Goal: Task Accomplishment & Management: Manage account settings

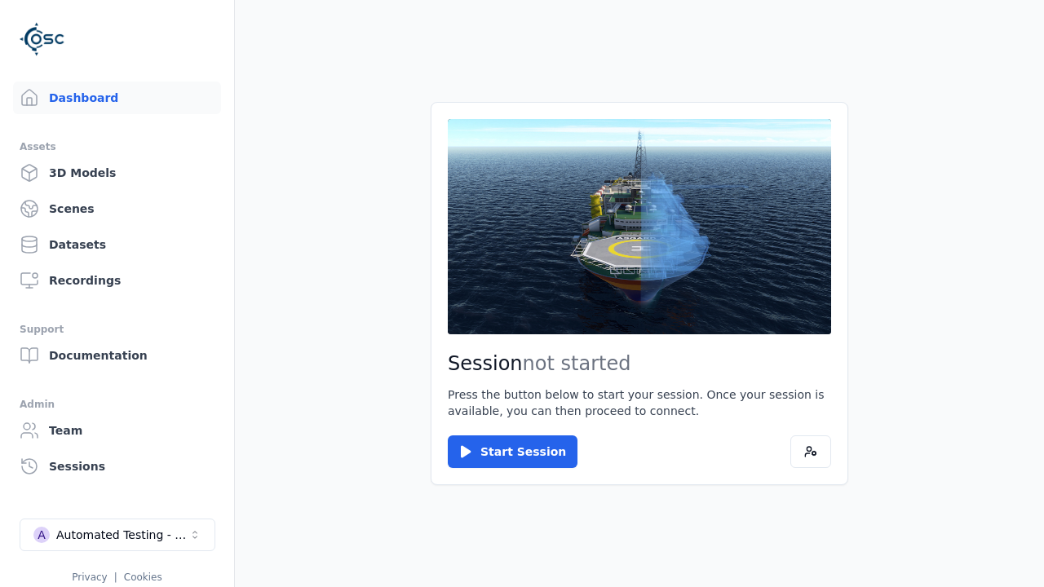
click at [117, 245] on link "Datasets" at bounding box center [117, 244] width 208 height 33
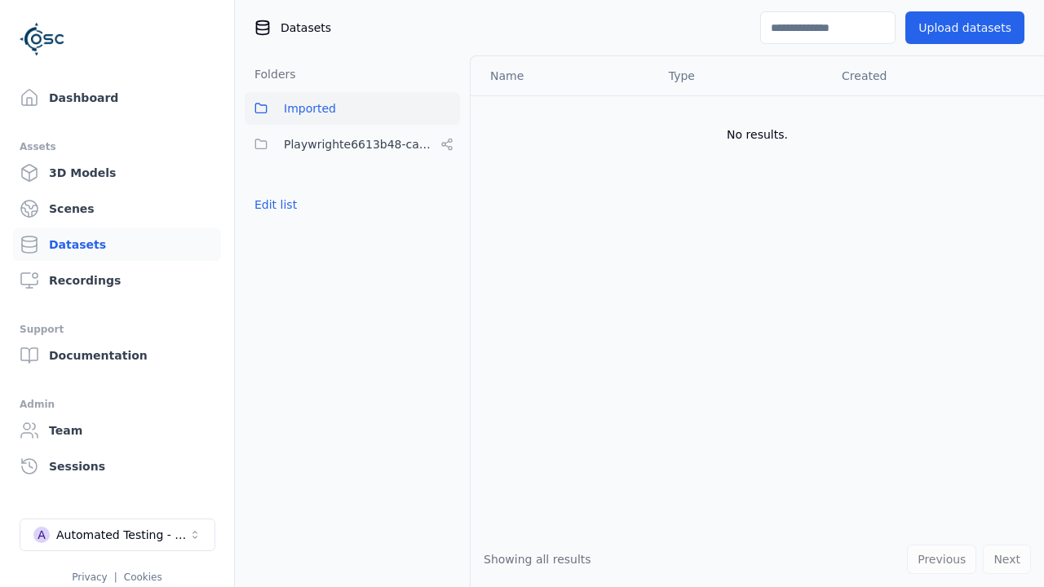
click at [272, 205] on button "Edit list" at bounding box center [276, 204] width 62 height 29
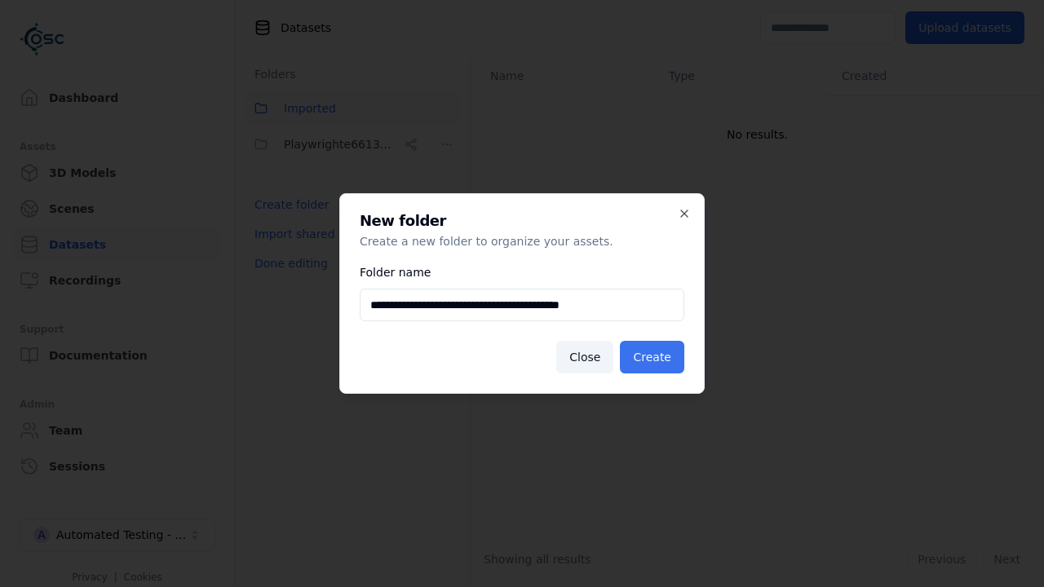
type input "**********"
click at [655, 357] on button "Create" at bounding box center [652, 357] width 64 height 33
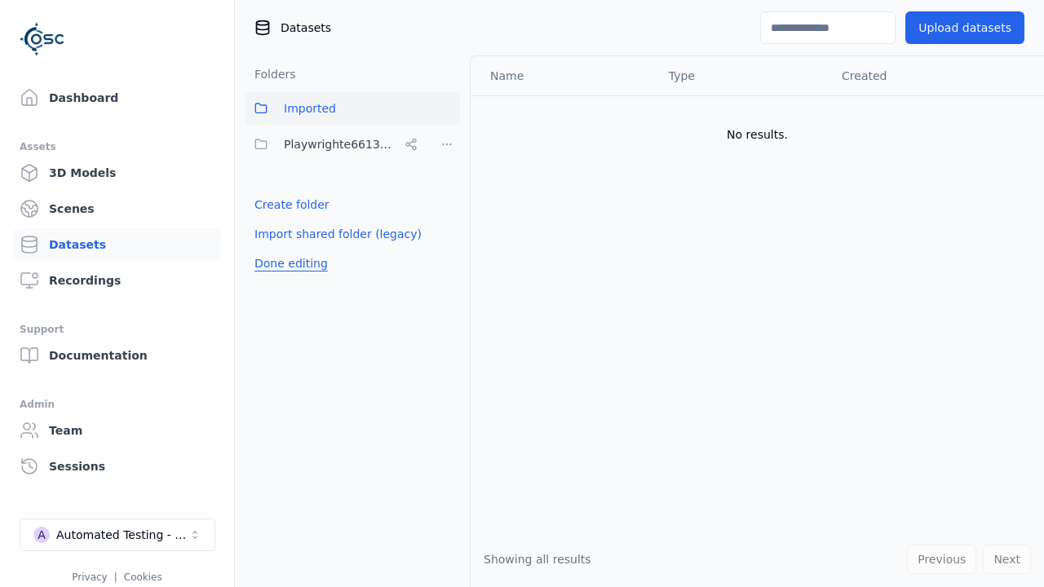
click at [287, 278] on button "Done editing" at bounding box center [291, 263] width 93 height 29
click at [272, 249] on button "Done editing" at bounding box center [291, 263] width 93 height 29
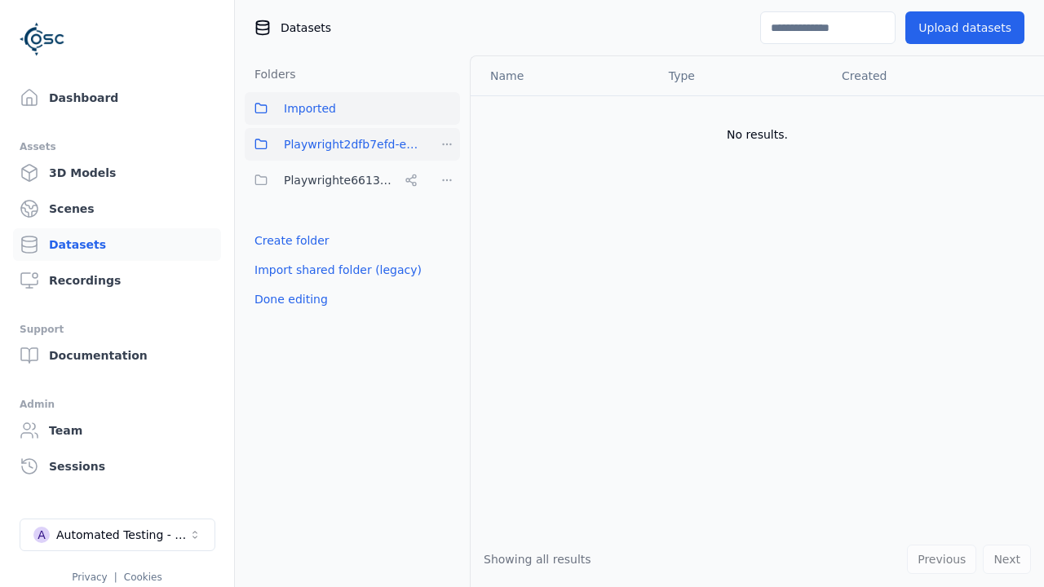
click at [447, 144] on html "Support Dashboard Assets 3D Models Scenes Datasets Recordings Support Documenta…" at bounding box center [522, 293] width 1044 height 587
click at [446, 229] on div "Rename" at bounding box center [452, 230] width 109 height 26
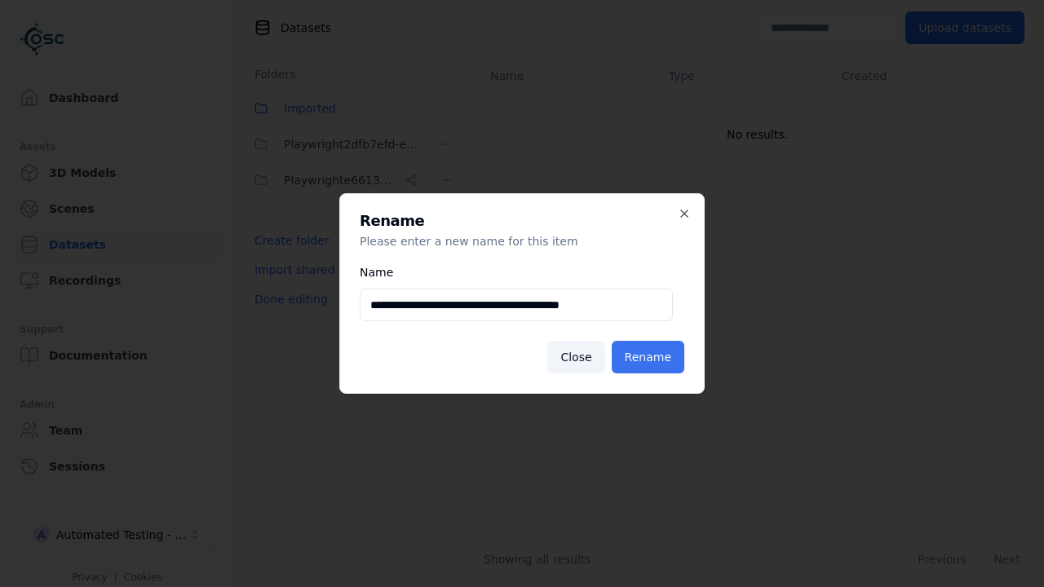
click at [515, 305] on input "**********" at bounding box center [516, 305] width 313 height 33
type input "**********"
click at [651, 357] on button "Rename" at bounding box center [648, 357] width 73 height 33
click at [287, 299] on button "Done editing" at bounding box center [291, 299] width 93 height 29
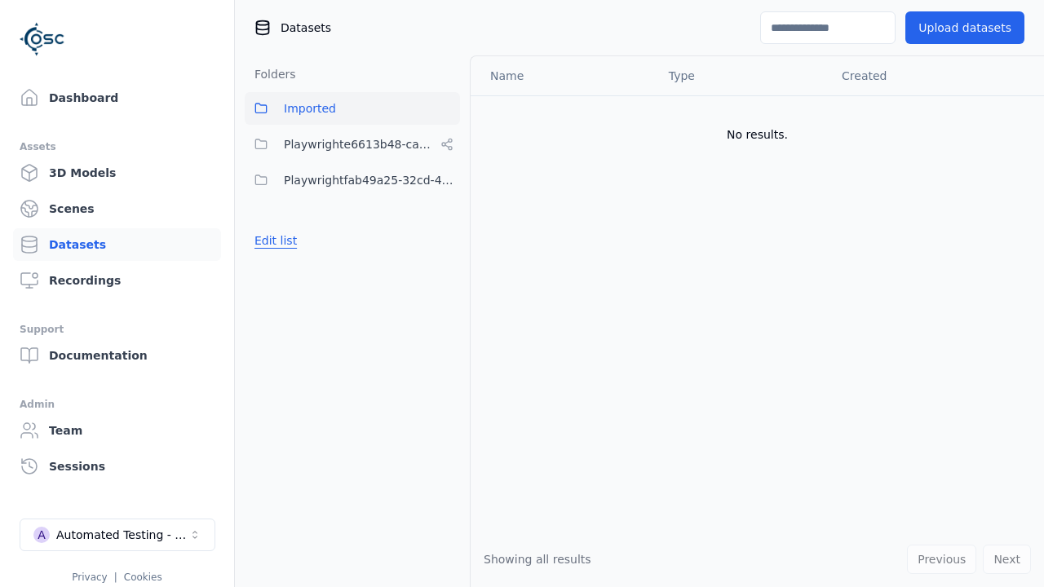
click at [272, 241] on button "Edit list" at bounding box center [276, 240] width 62 height 29
click at [447, 180] on html "Support Dashboard Assets 3D Models Scenes Datasets Recordings Support Documenta…" at bounding box center [522, 293] width 1044 height 587
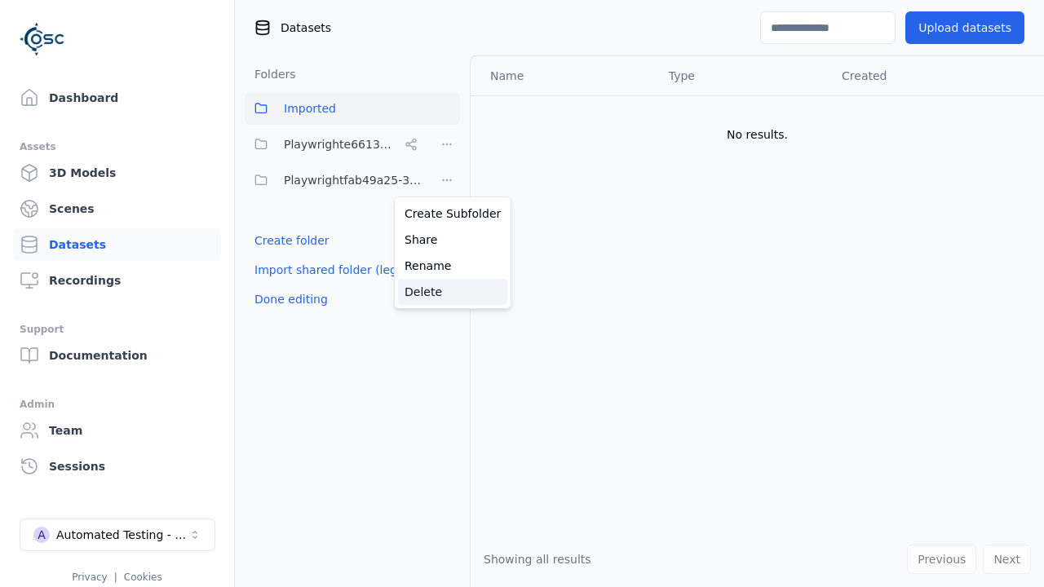
click at [446, 291] on div "Delete" at bounding box center [452, 292] width 109 height 26
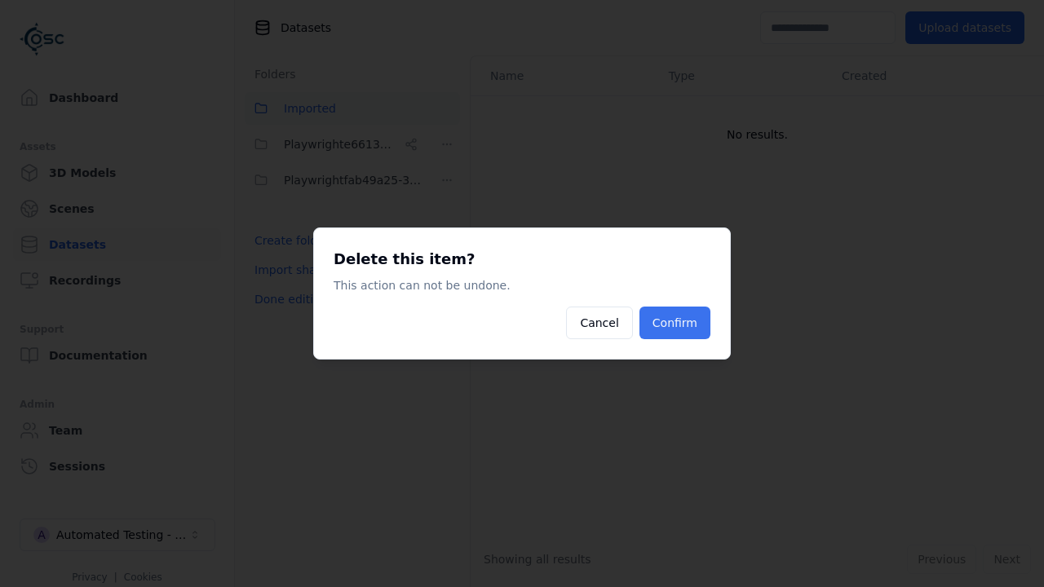
click at [677, 323] on button "Confirm" at bounding box center [674, 323] width 71 height 33
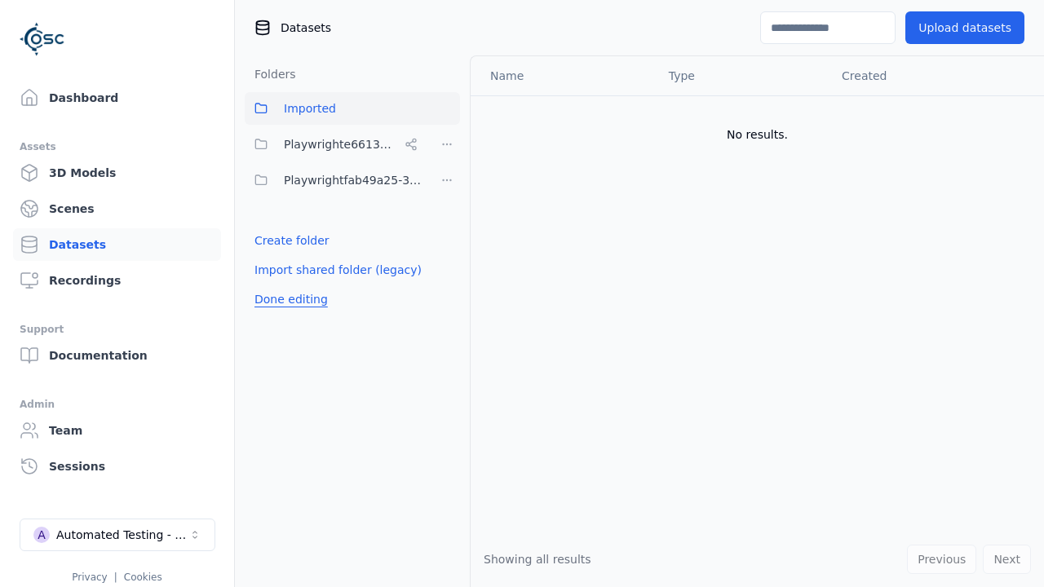
click at [287, 285] on button "Done editing" at bounding box center [291, 299] width 93 height 29
